Goal: Task Accomplishment & Management: Use online tool/utility

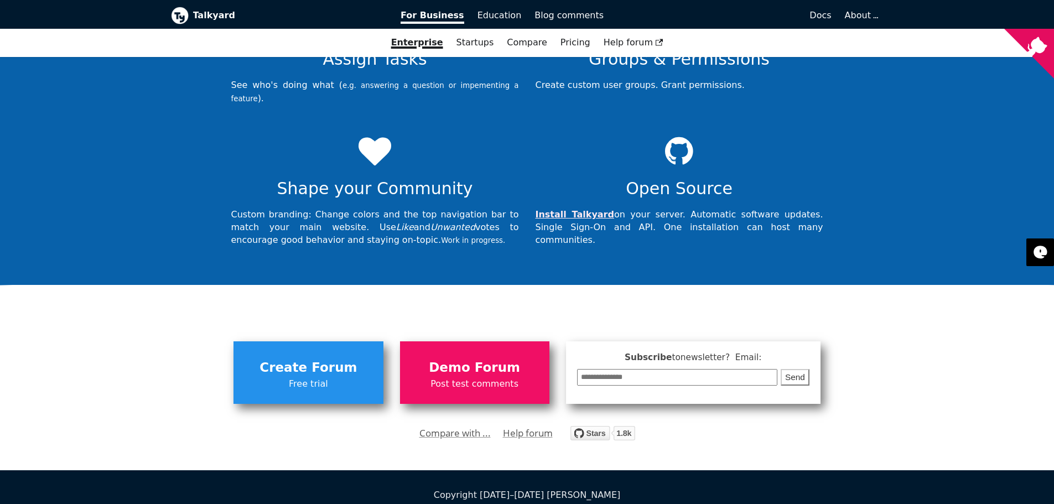
scroll to position [3776, 0]
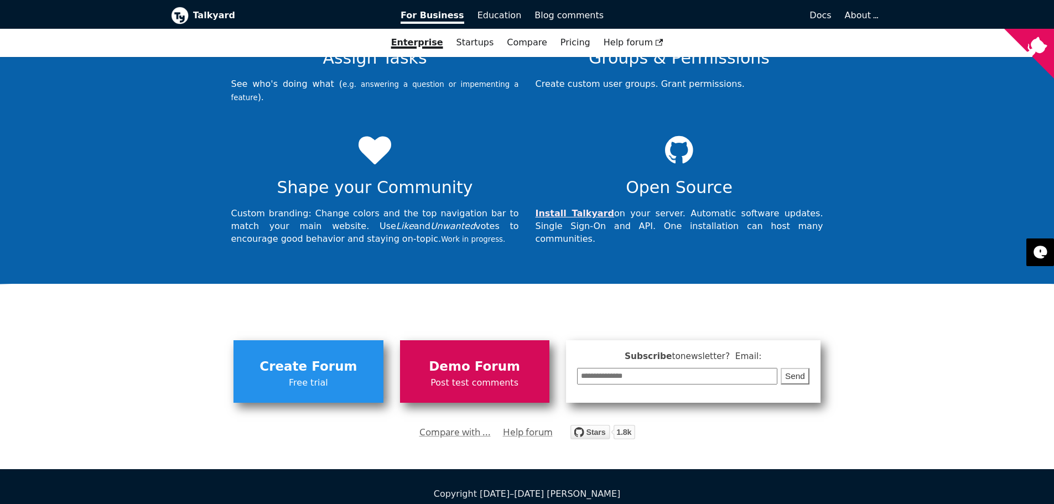
click at [458, 356] on span "Demo Forum" at bounding box center [474, 366] width 138 height 21
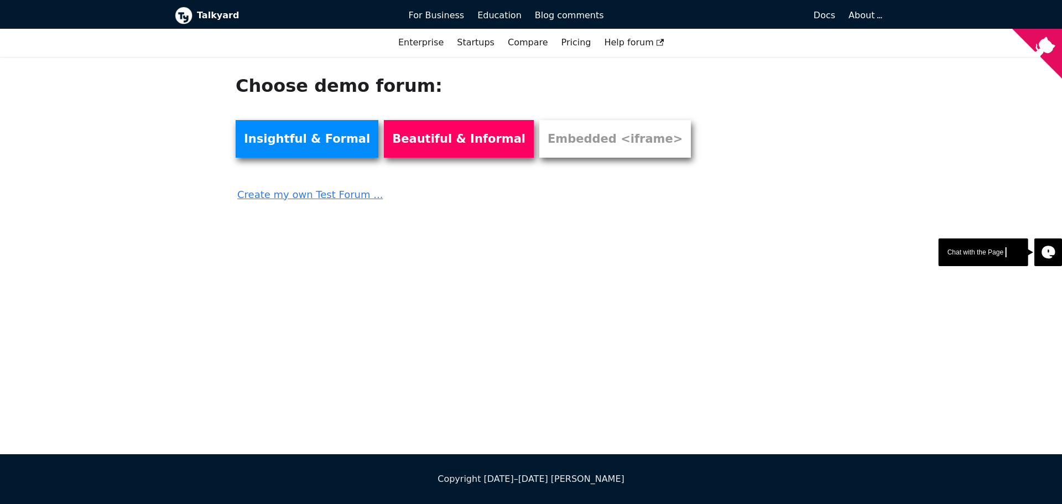
click at [316, 196] on link "Create my own Test Forum ..." at bounding box center [470, 191] width 469 height 24
